Goal: Transaction & Acquisition: Obtain resource

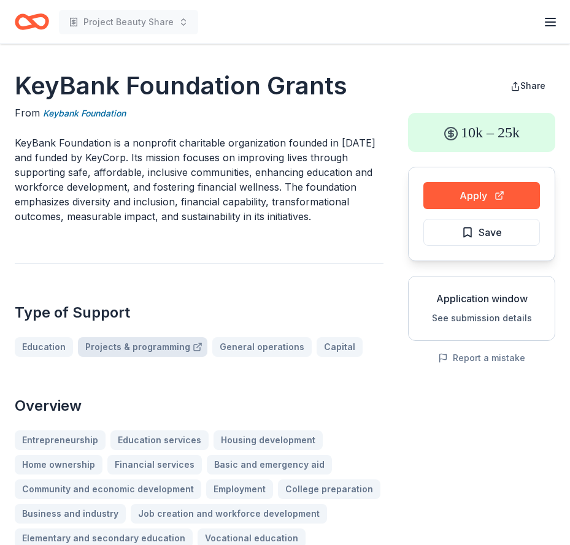
click at [193, 343] on icon at bounding box center [198, 347] width 10 height 10
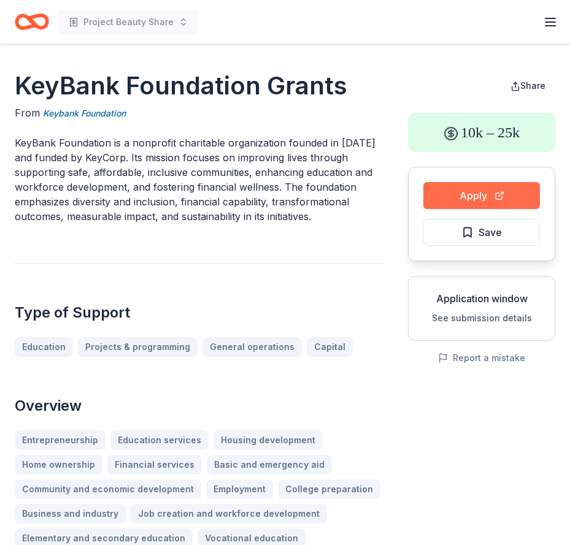
click at [477, 190] on button "Apply" at bounding box center [481, 195] width 117 height 27
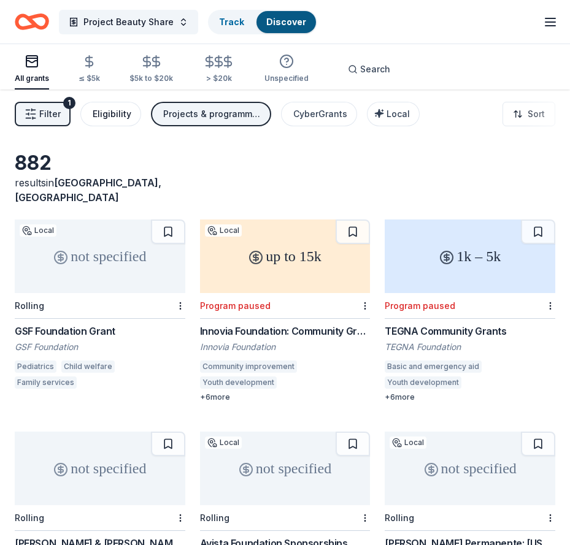
click at [91, 112] on button "Eligibility" at bounding box center [110, 114] width 61 height 25
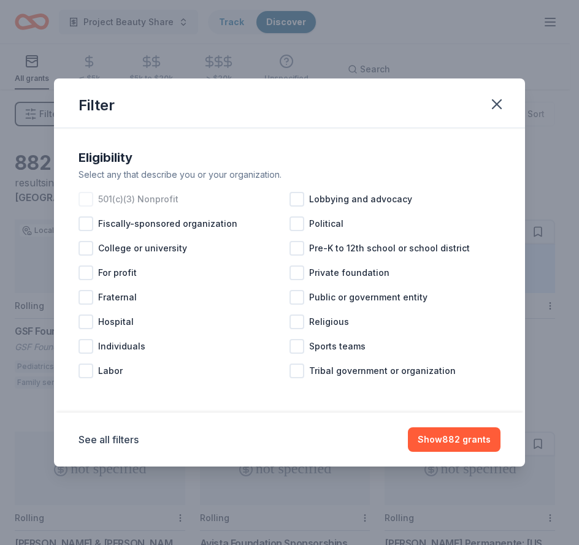
click at [85, 196] on div at bounding box center [86, 199] width 15 height 15
drag, startPoint x: 83, startPoint y: 348, endPoint x: 102, endPoint y: 335, distance: 23.3
click at [83, 347] on div at bounding box center [86, 346] width 15 height 15
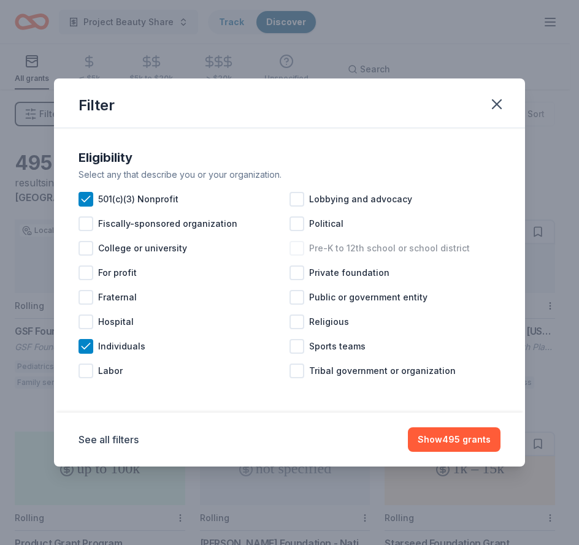
click at [299, 249] on div at bounding box center [297, 248] width 15 height 15
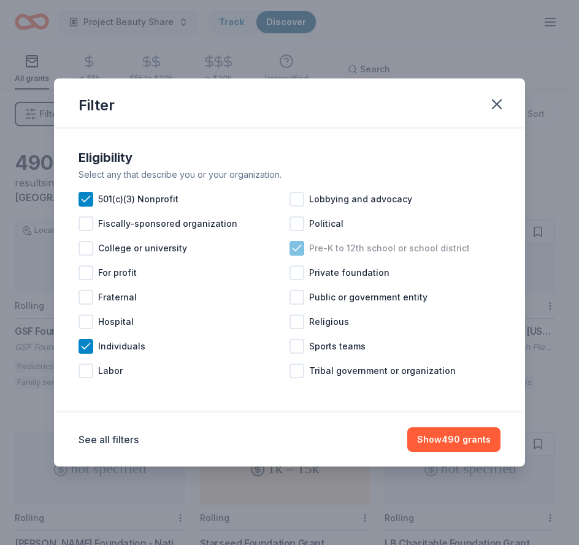
click at [299, 249] on icon at bounding box center [297, 248] width 12 height 12
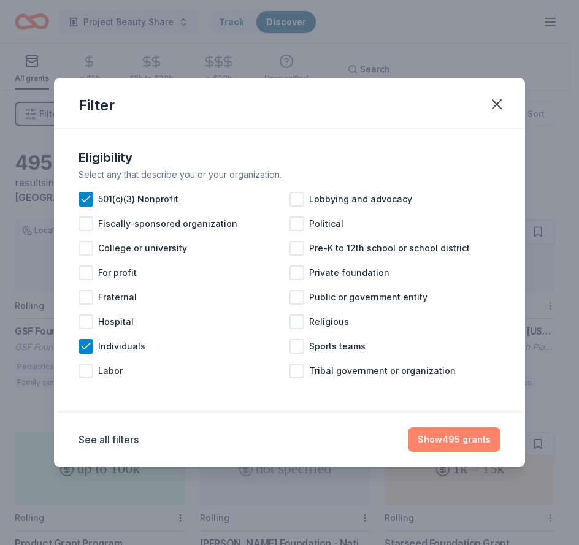
click at [459, 439] on button "Show 495 grants" at bounding box center [454, 440] width 93 height 25
